Goal: Transaction & Acquisition: Purchase product/service

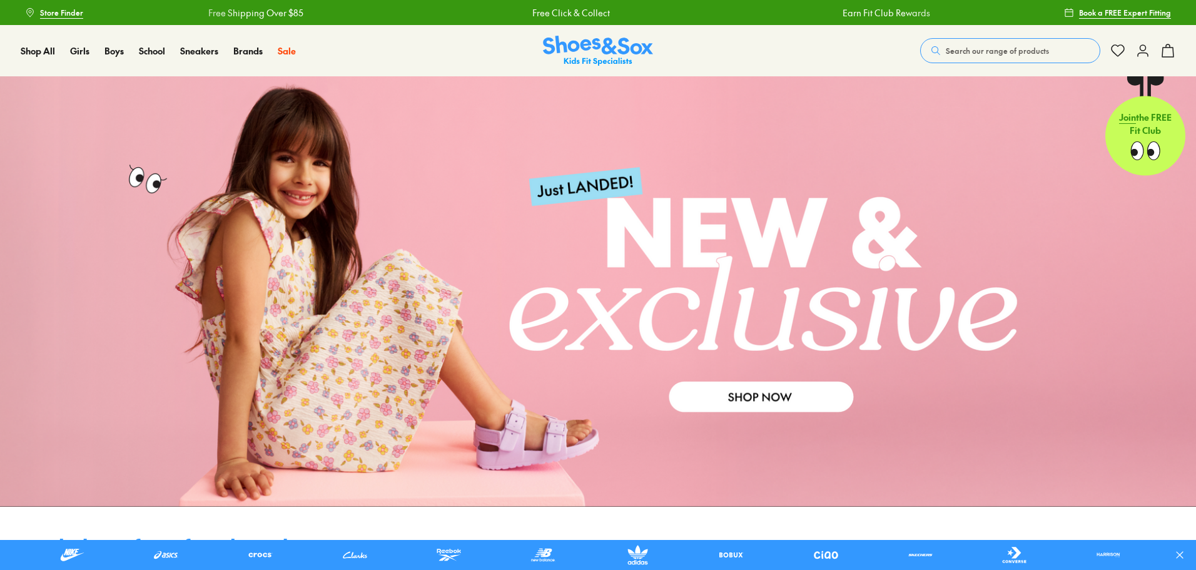
click at [992, 46] on span "Search our range of products" at bounding box center [997, 50] width 103 height 11
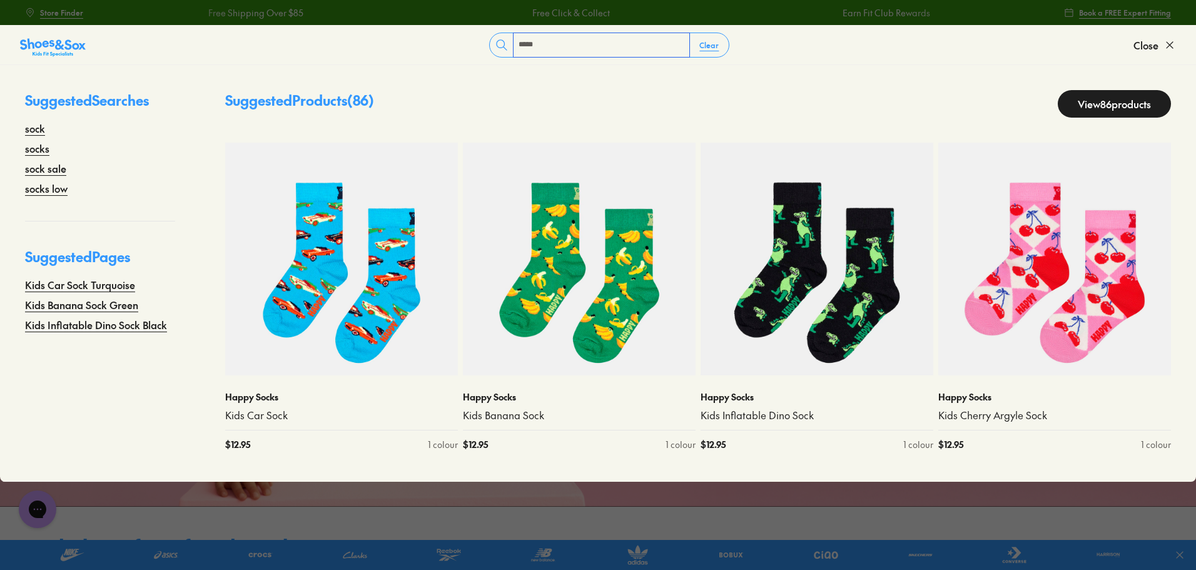
type input "*****"
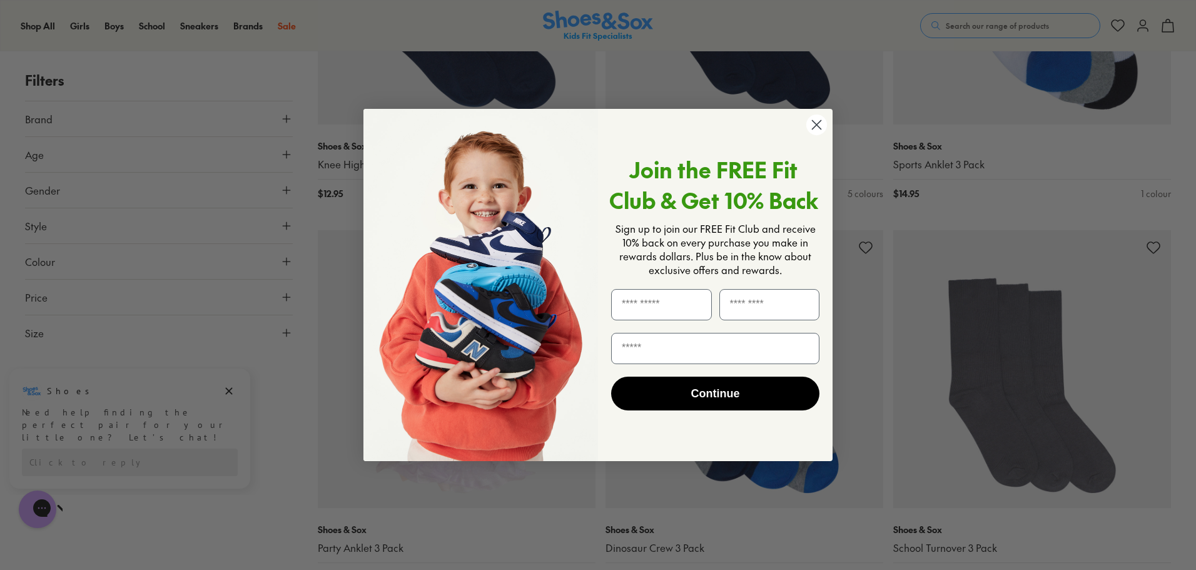
scroll to position [2841, 0]
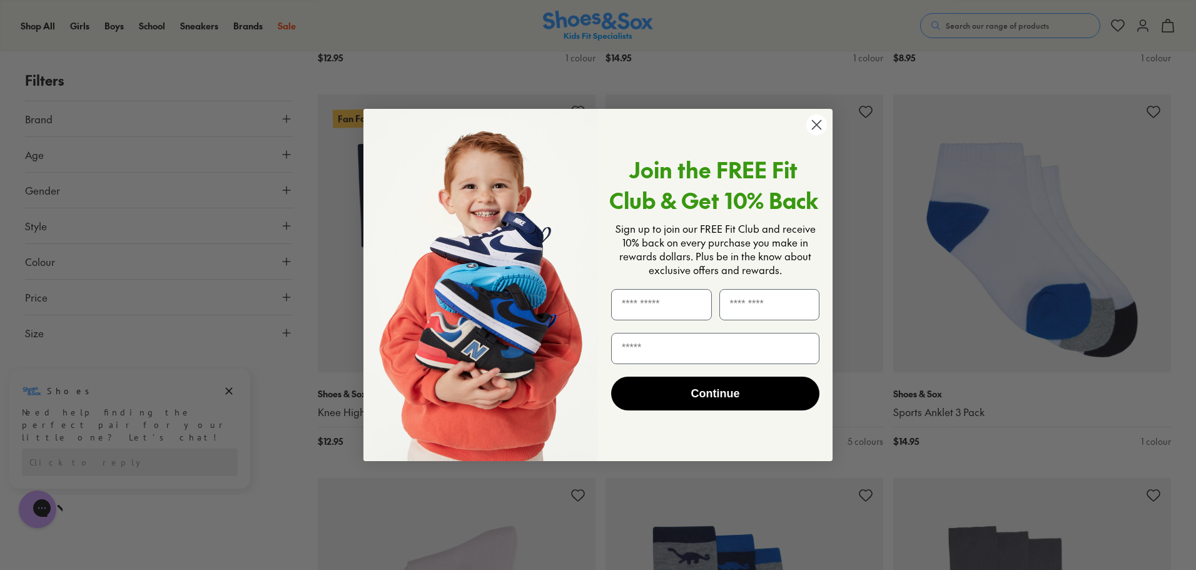
click at [812, 118] on circle "Close dialog" at bounding box center [816, 124] width 21 height 21
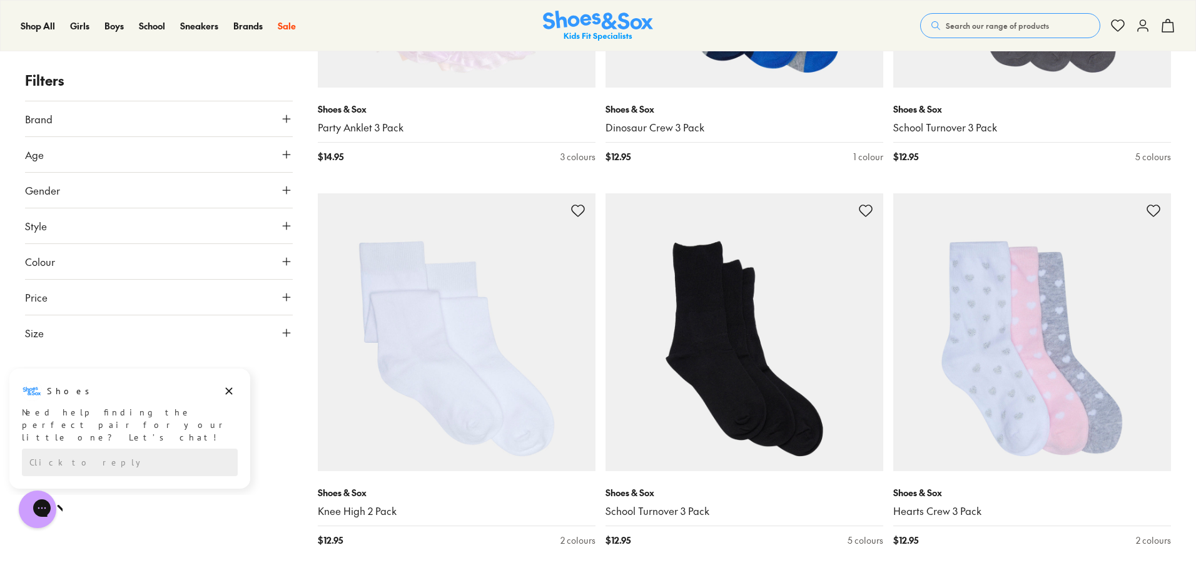
scroll to position [3833, 0]
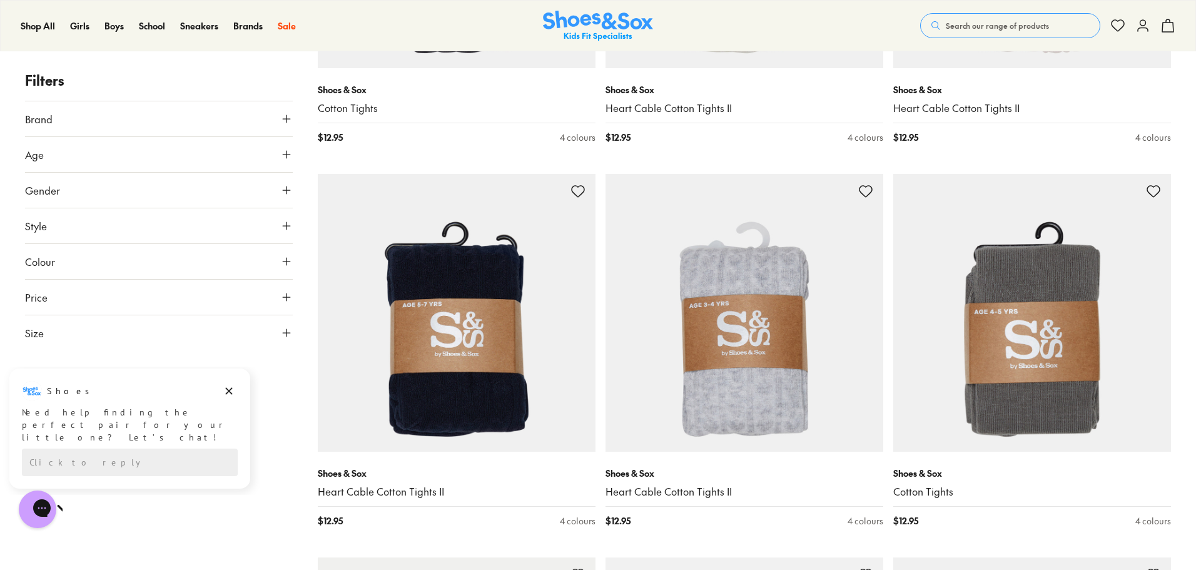
scroll to position [5275, 0]
